Goal: Information Seeking & Learning: Learn about a topic

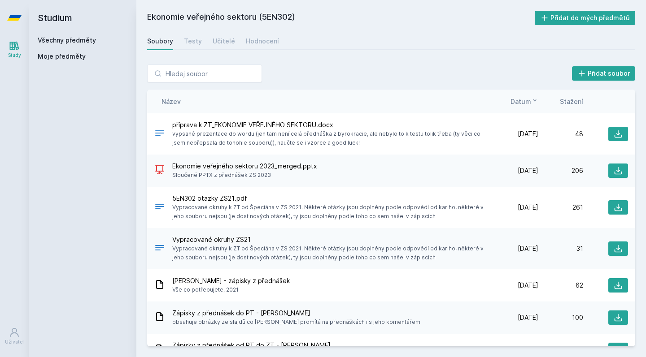
click at [85, 38] on link "Všechny předměty" at bounding box center [67, 40] width 58 height 8
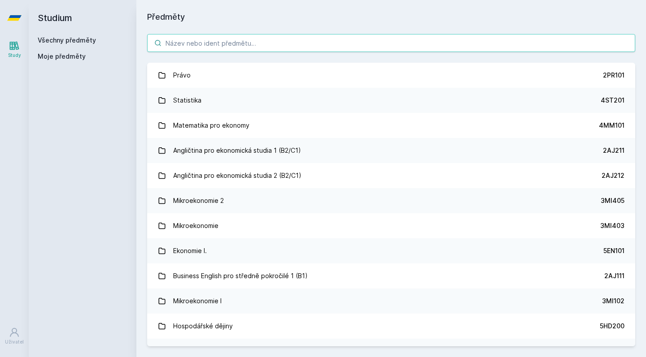
click at [189, 49] on input "search" at bounding box center [391, 43] width 488 height 18
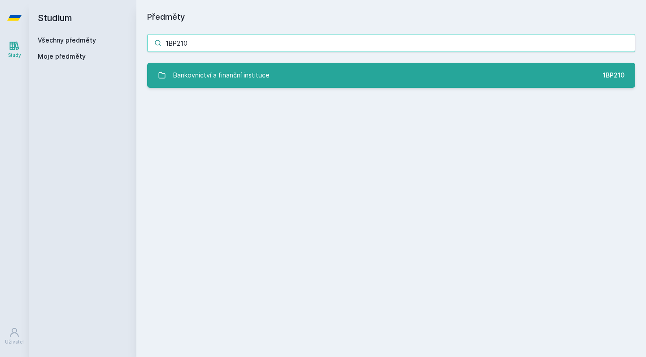
type input "1BP210"
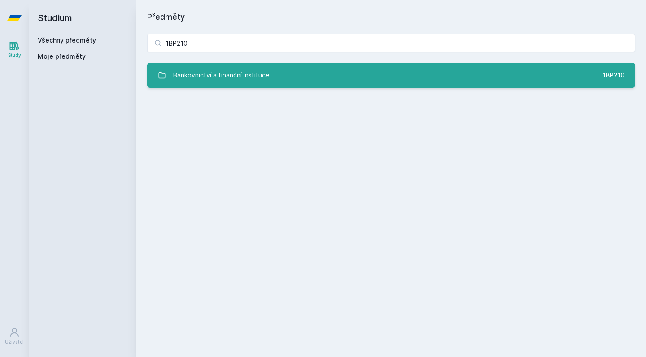
click at [196, 76] on div "Bankovnictví a finanční instituce" at bounding box center [221, 75] width 96 height 18
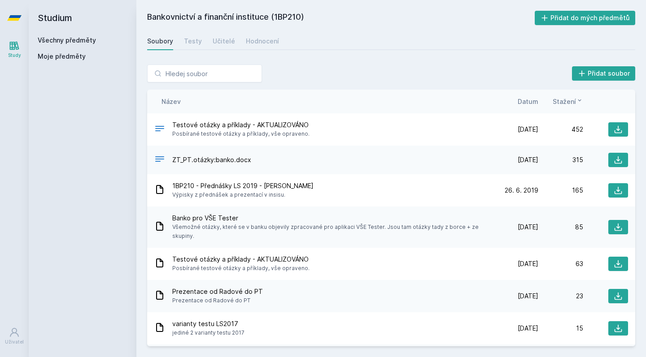
click at [533, 101] on span "Datum" at bounding box center [527, 101] width 21 height 9
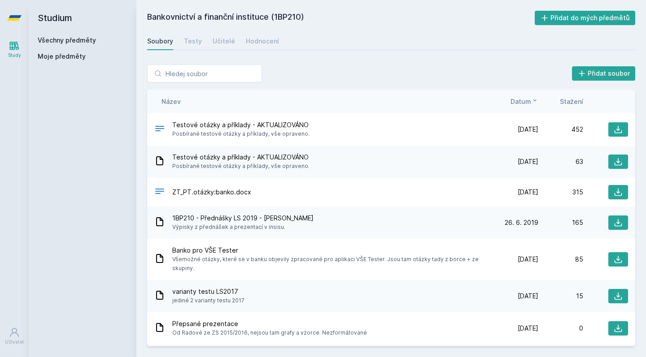
click at [69, 41] on link "Všechny předměty" at bounding box center [67, 40] width 58 height 8
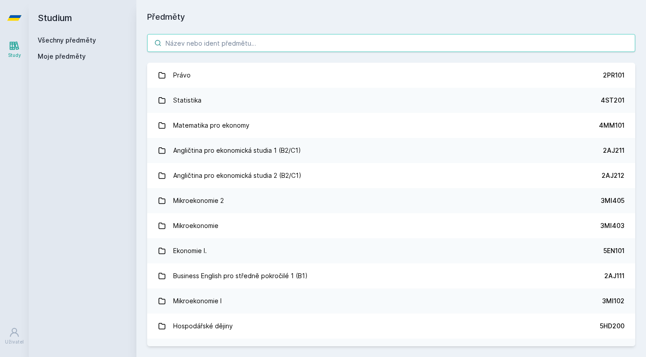
click at [206, 40] on input "search" at bounding box center [391, 43] width 488 height 18
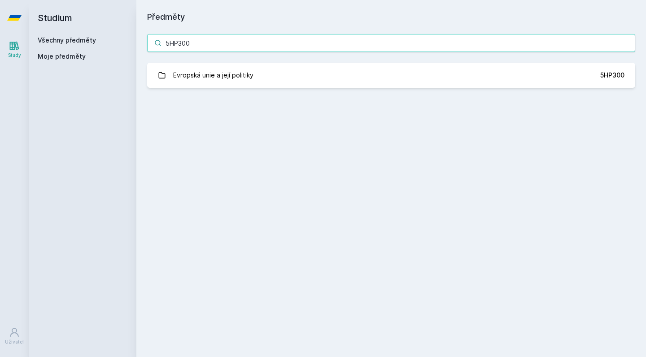
type input "5HP300"
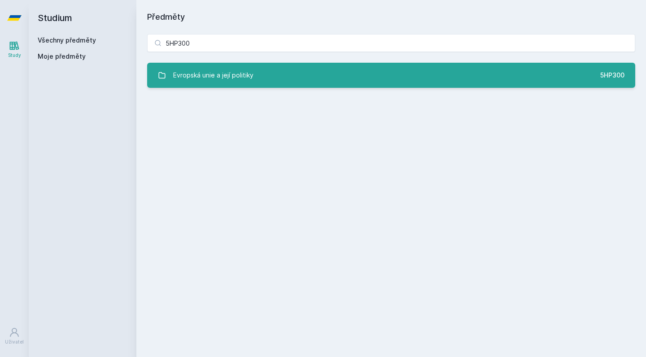
click at [221, 69] on div "Evropská unie a její politiky" at bounding box center [213, 75] width 80 height 18
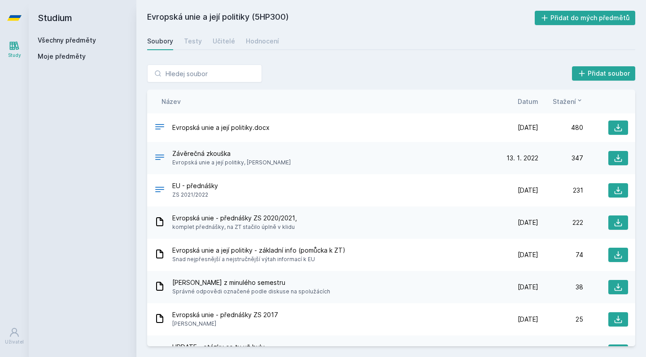
click at [528, 101] on span "Datum" at bounding box center [527, 101] width 21 height 9
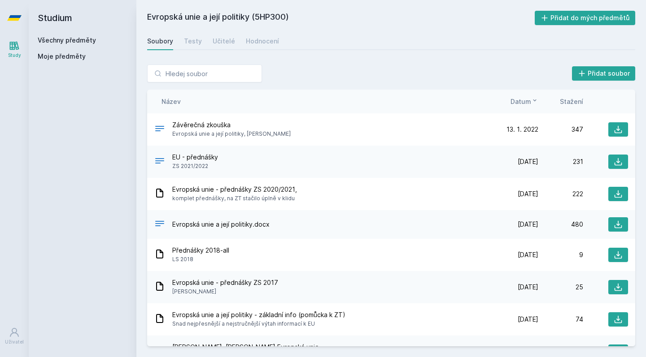
click at [74, 38] on link "Všechny předměty" at bounding box center [67, 40] width 58 height 8
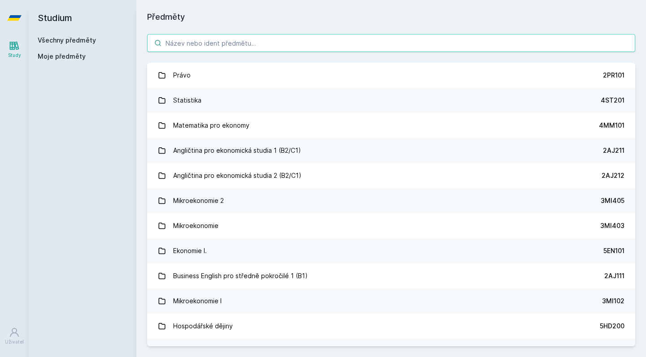
click at [195, 44] on input "search" at bounding box center [391, 43] width 488 height 18
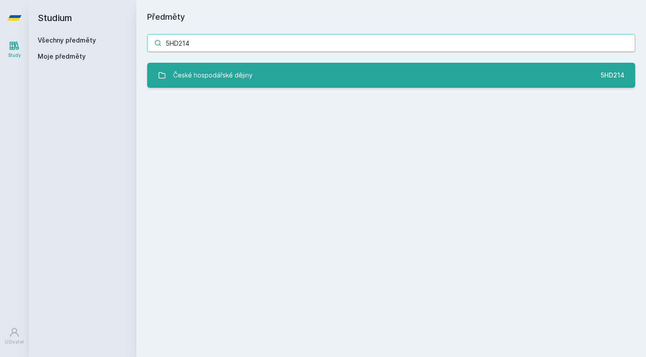
type input "5HD214"
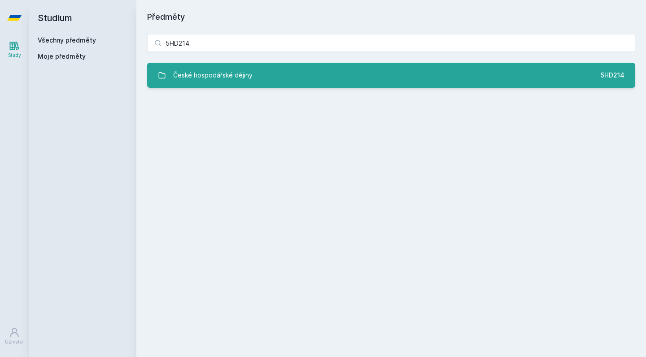
click at [214, 72] on div "České hospodářské dějiny" at bounding box center [212, 75] width 79 height 18
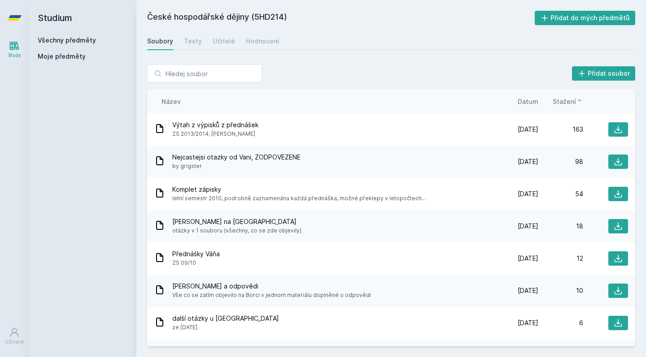
click at [527, 99] on span "Datum" at bounding box center [527, 101] width 21 height 9
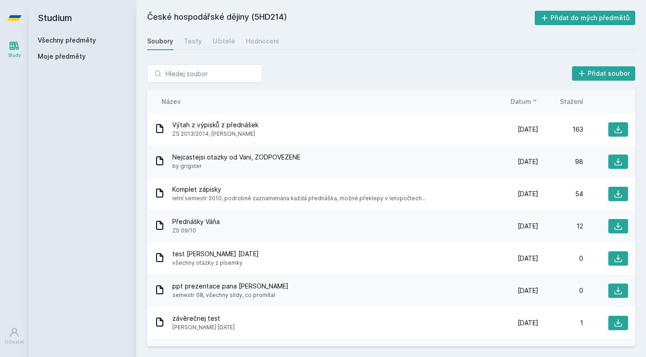
click at [86, 40] on link "Všechny předměty" at bounding box center [67, 40] width 58 height 8
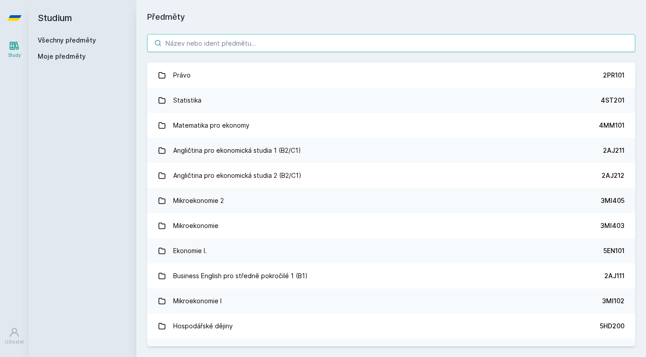
click at [231, 43] on input "search" at bounding box center [391, 43] width 488 height 18
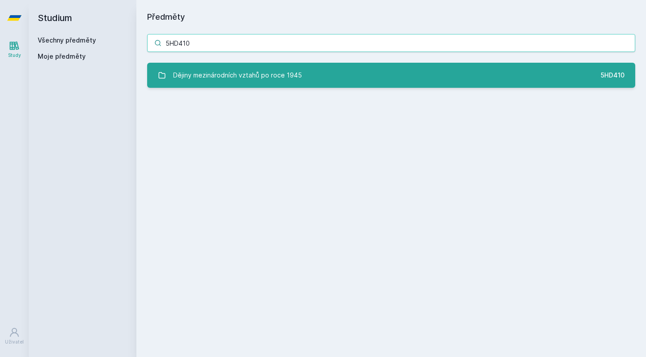
type input "5HD410"
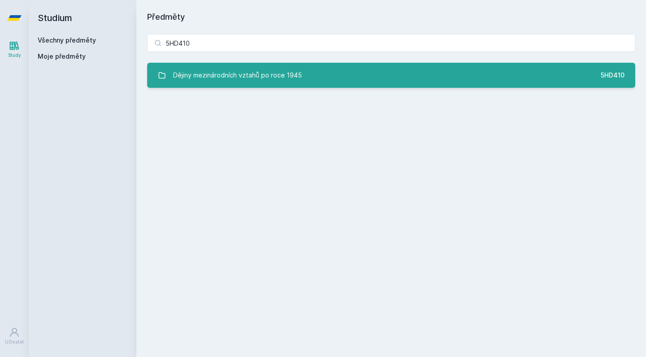
click at [256, 77] on div "Dějiny mezinárodních vztahů po roce 1945" at bounding box center [237, 75] width 129 height 18
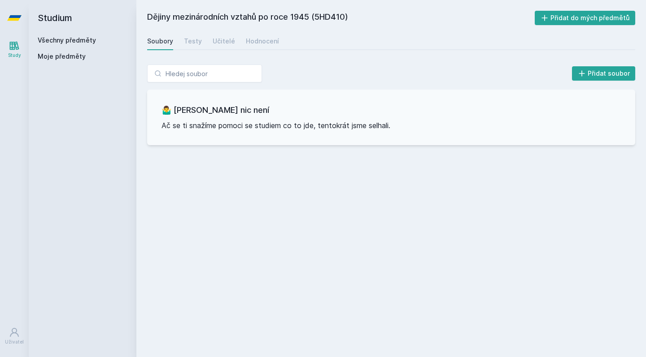
click at [86, 39] on link "Všechny předměty" at bounding box center [67, 40] width 58 height 8
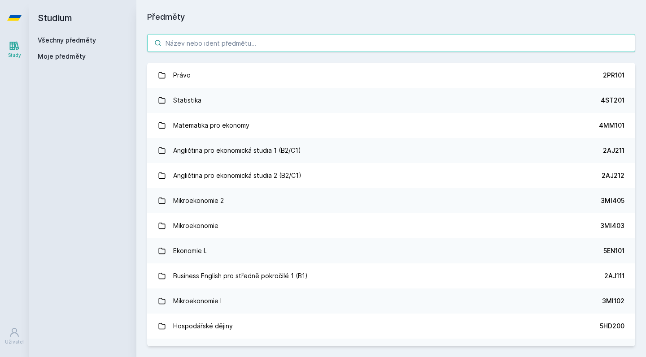
click at [235, 50] on input "search" at bounding box center [391, 43] width 488 height 18
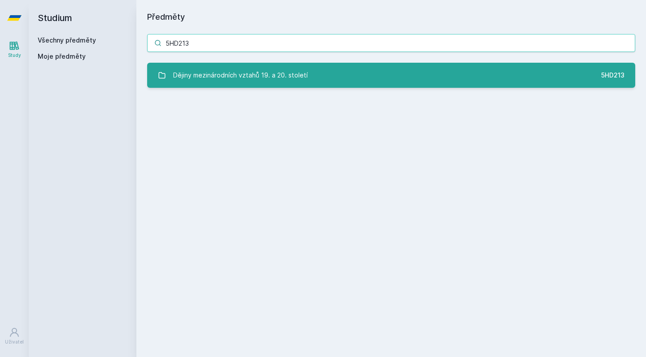
type input "5HD213"
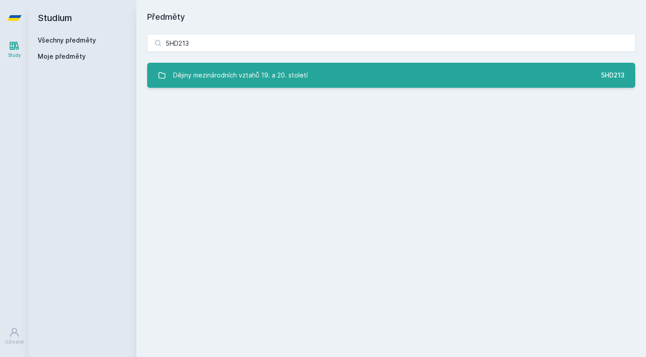
click at [251, 83] on div "Dějiny mezinárodních vztahů 19. a 20. století" at bounding box center [240, 75] width 134 height 18
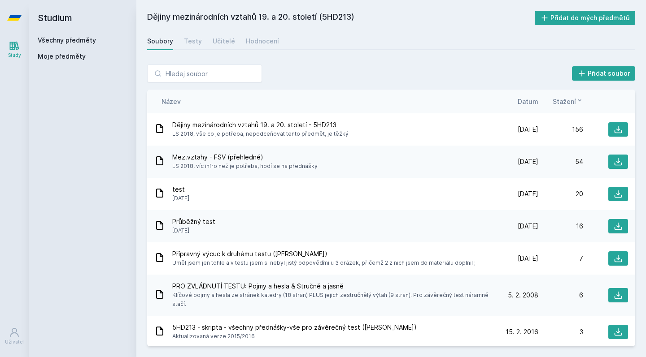
click at [527, 100] on span "Datum" at bounding box center [527, 101] width 21 height 9
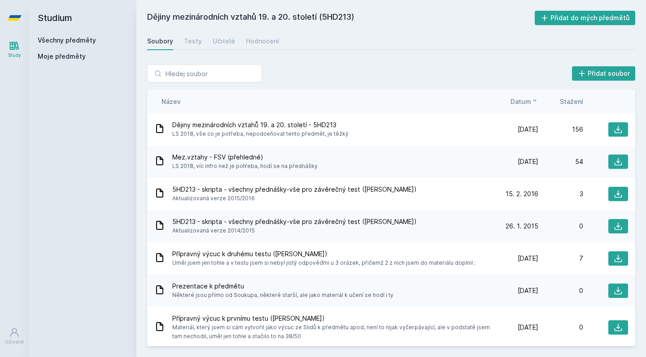
click at [76, 40] on link "Všechny předměty" at bounding box center [67, 40] width 58 height 8
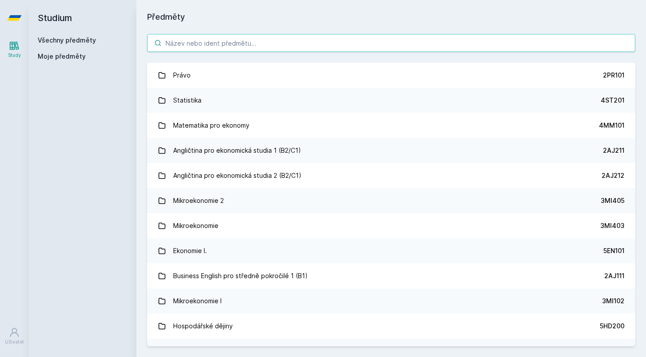
click at [203, 46] on input "search" at bounding box center [391, 43] width 488 height 18
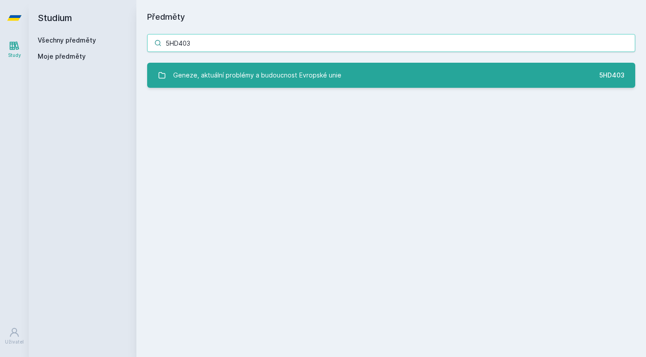
type input "5HD403"
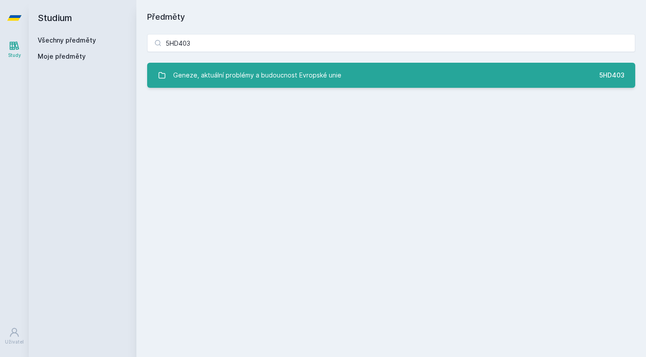
click at [230, 81] on div "Geneze, aktuální problémy a budoucnost Evropské unie" at bounding box center [257, 75] width 168 height 18
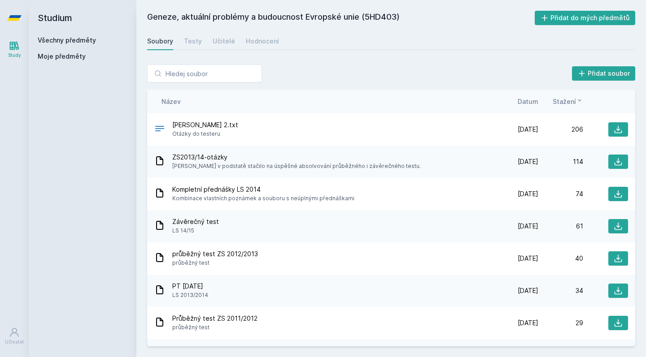
click at [528, 100] on span "Datum" at bounding box center [527, 101] width 21 height 9
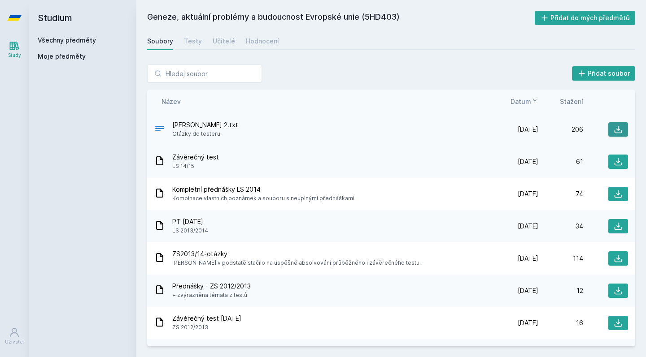
click at [614, 129] on icon at bounding box center [618, 130] width 8 height 8
